Goal: Check status: Check status

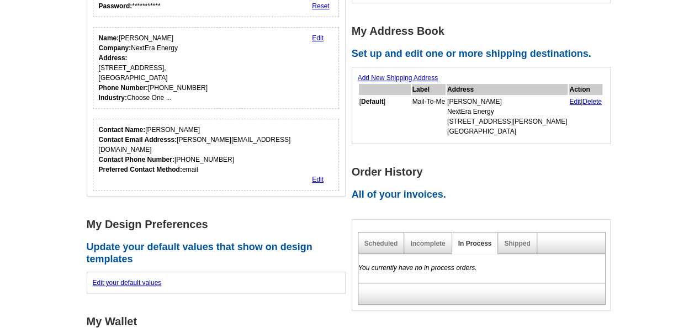
scroll to position [165, 0]
click at [515, 243] on link "Shipped" at bounding box center [517, 243] width 26 height 8
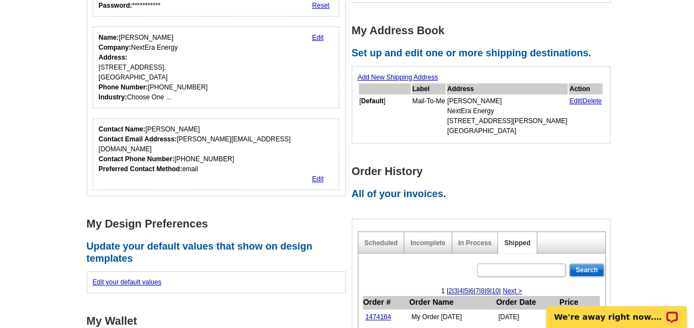
scroll to position [368, 0]
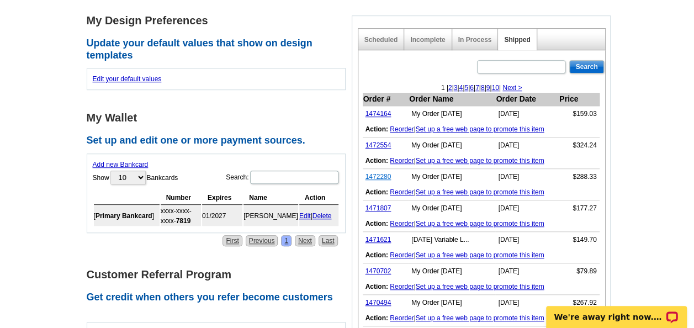
click at [388, 174] on link "1472280" at bounding box center [379, 177] width 26 height 8
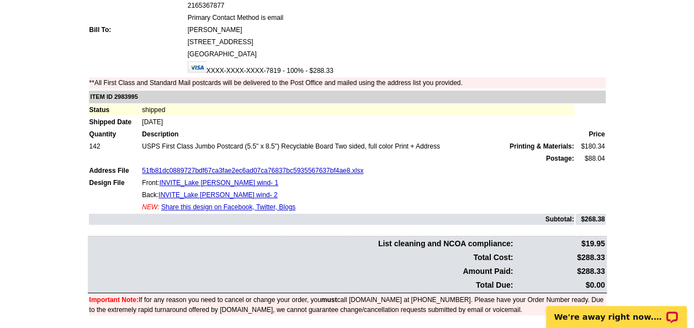
scroll to position [176, 0]
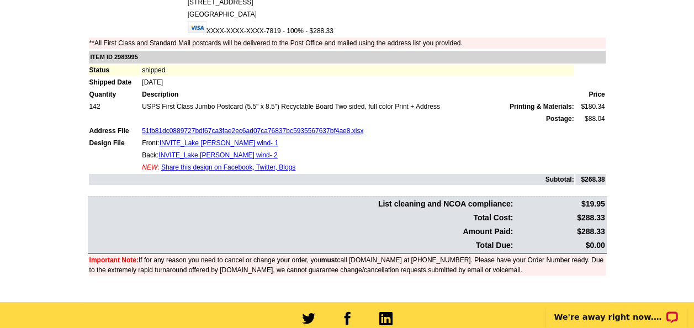
click at [35, 171] on main "Order Number: 1472280 Download Invoice | Print Invoice Order Name My Order 2025…" at bounding box center [347, 99] width 694 height 405
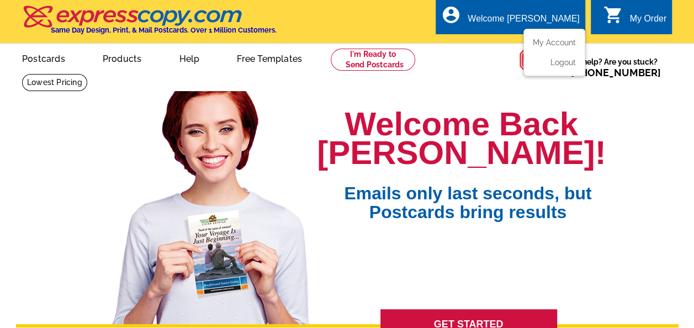
click at [547, 33] on ul "My Account Logout" at bounding box center [554, 52] width 62 height 47
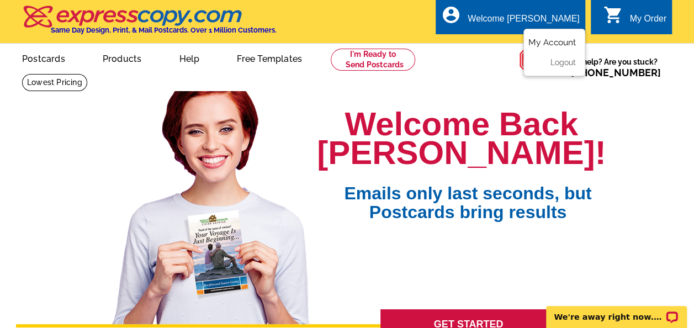
click at [555, 39] on link "My Account" at bounding box center [551, 43] width 47 height 10
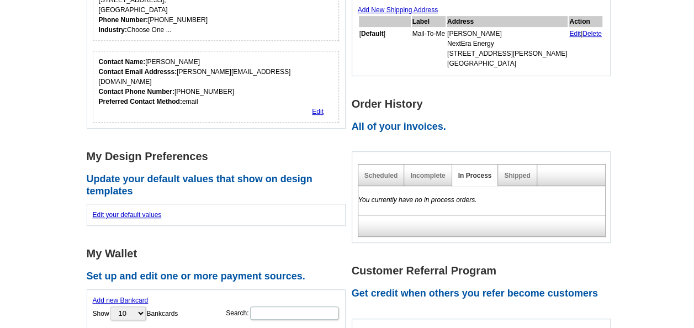
scroll to position [232, 0]
click at [518, 180] on div "Shipped" at bounding box center [517, 175] width 39 height 22
click at [515, 175] on link "Shipped" at bounding box center [517, 175] width 26 height 8
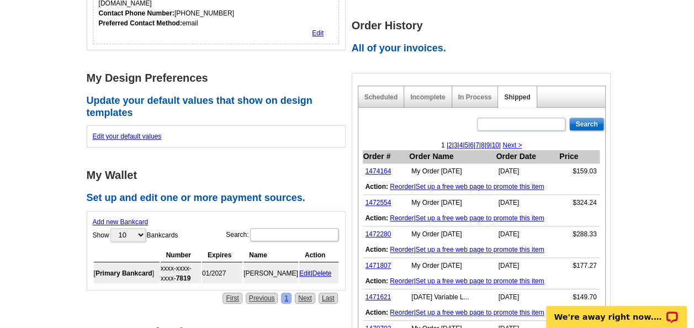
scroll to position [311, 0]
click at [381, 200] on link "1472554" at bounding box center [379, 202] width 26 height 8
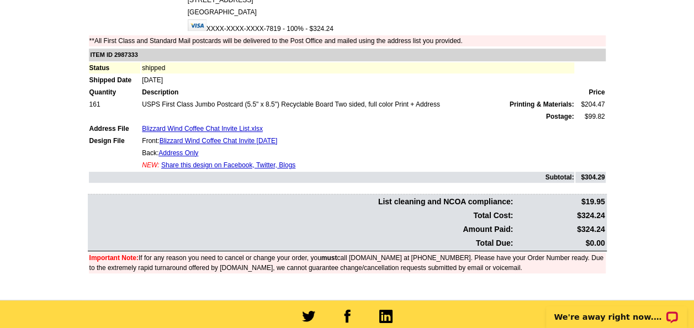
click at [52, 62] on main "Order Number: 1472554 Download Invoice | Print Invoice Order Name My Order [DAT…" at bounding box center [347, 97] width 694 height 405
